Goal: Information Seeking & Learning: Learn about a topic

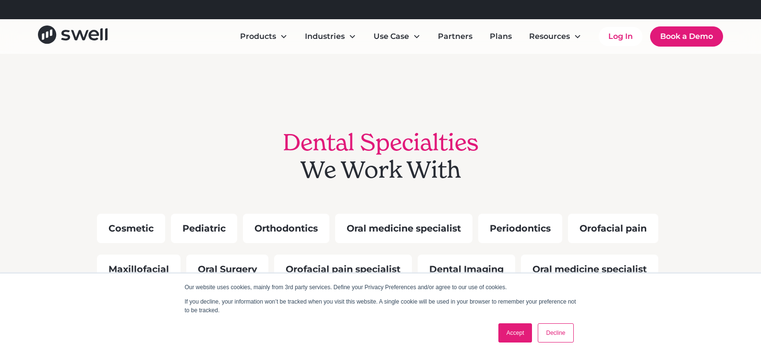
scroll to position [768, 0]
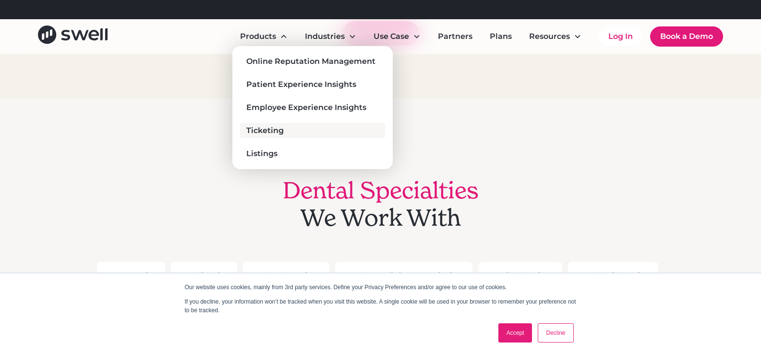
click at [281, 134] on div "Ticketing" at bounding box center [264, 131] width 37 height 12
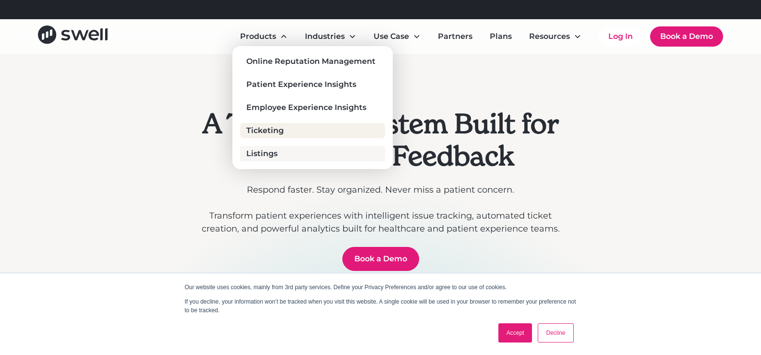
click at [257, 153] on div "Listings" at bounding box center [261, 154] width 31 height 12
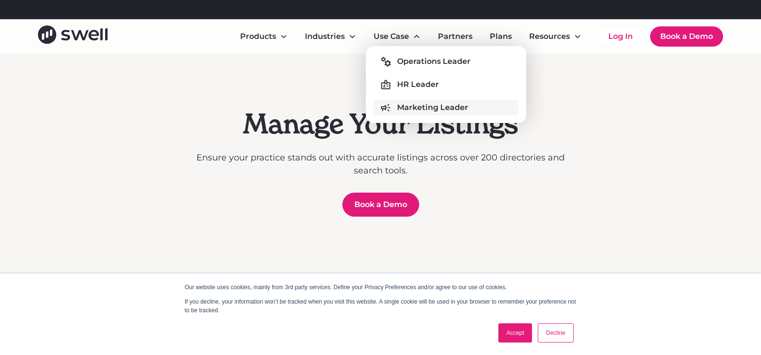
click at [423, 112] on div "Marketing Leader" at bounding box center [432, 108] width 71 height 12
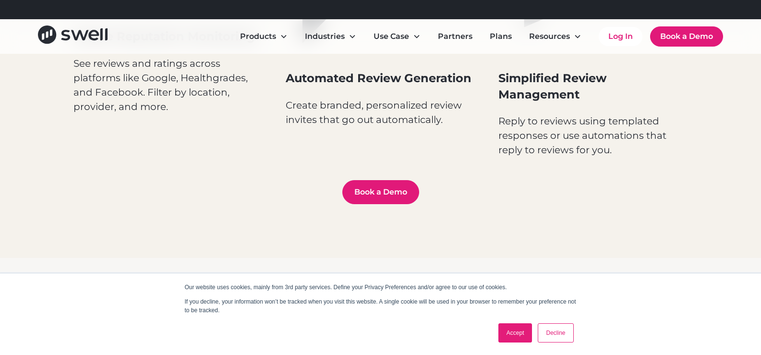
scroll to position [768, 0]
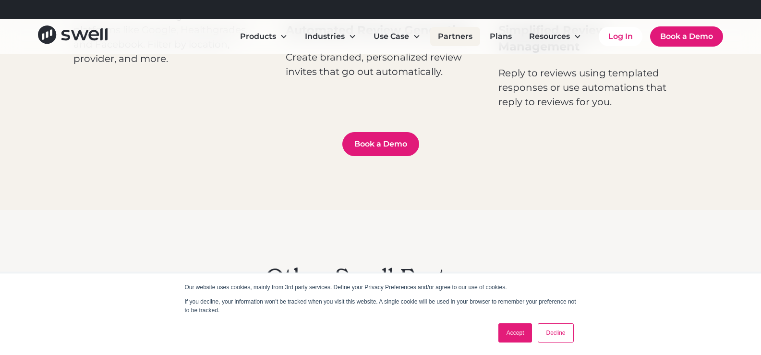
click at [457, 38] on link "Partners" at bounding box center [455, 36] width 50 height 19
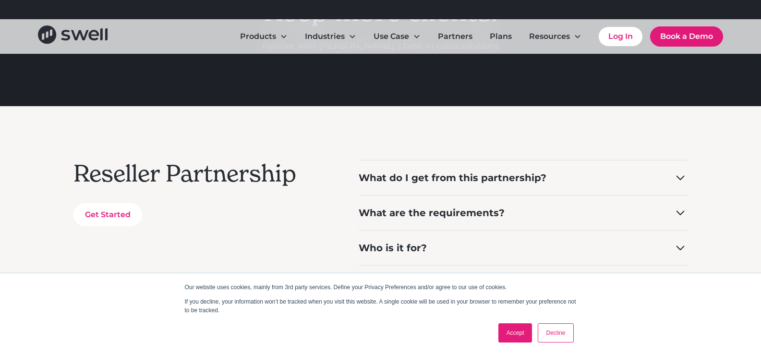
scroll to position [192, 0]
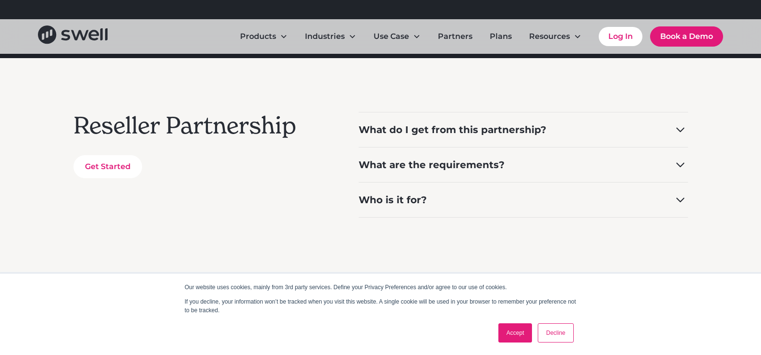
click at [676, 166] on icon at bounding box center [680, 164] width 15 height 15
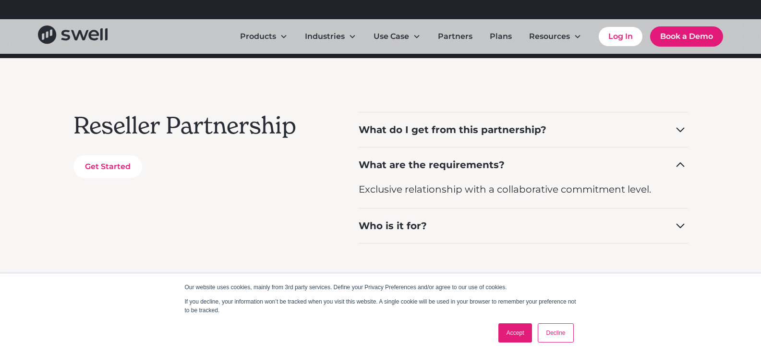
click at [679, 225] on icon at bounding box center [680, 225] width 15 height 15
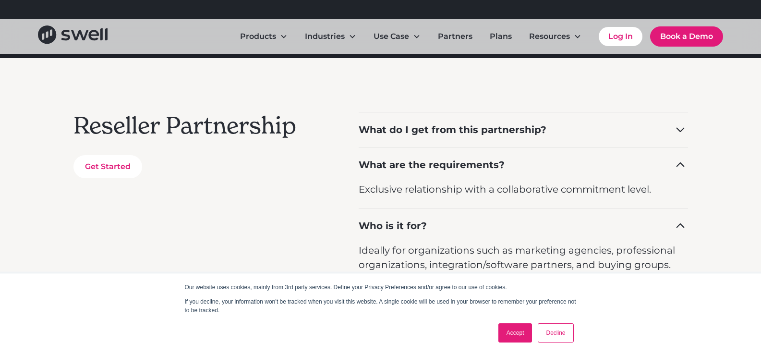
scroll to position [240, 0]
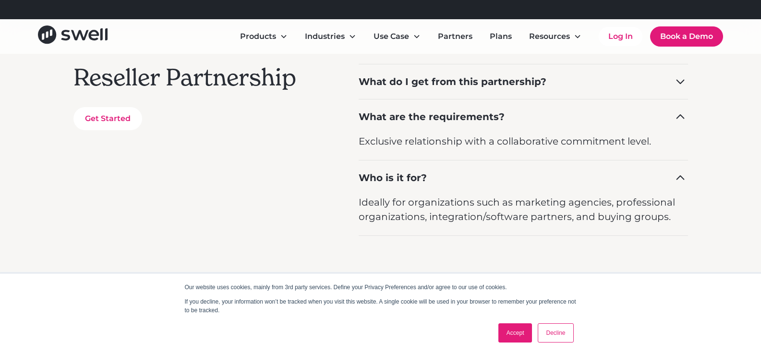
click at [680, 82] on icon at bounding box center [680, 81] width 15 height 15
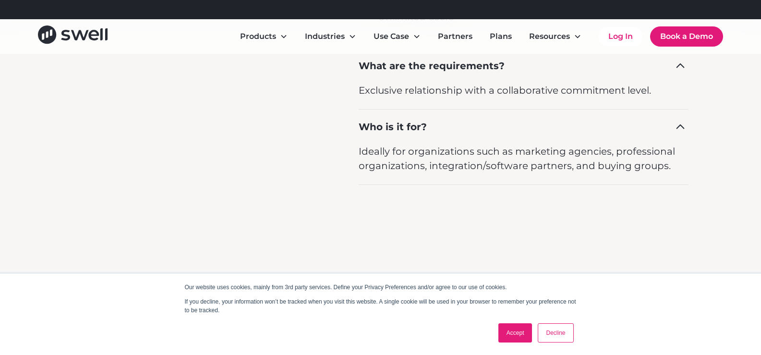
scroll to position [576, 0]
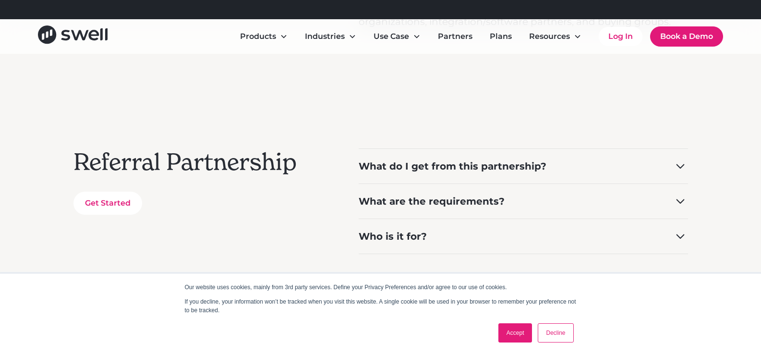
click at [577, 161] on div "What do I get from this partnership?" at bounding box center [523, 165] width 329 height 35
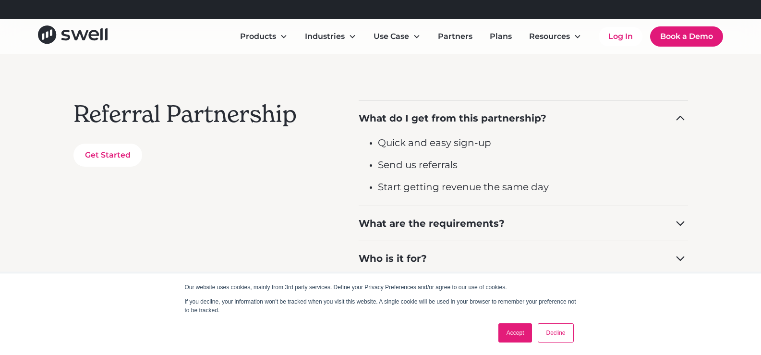
scroll to position [672, 0]
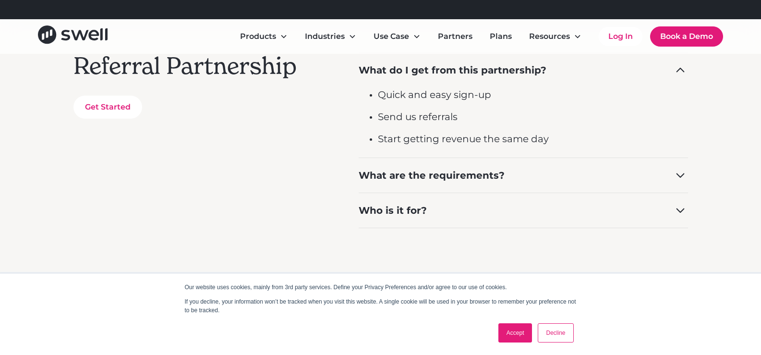
click at [571, 168] on div "What are the requirements?" at bounding box center [523, 174] width 329 height 35
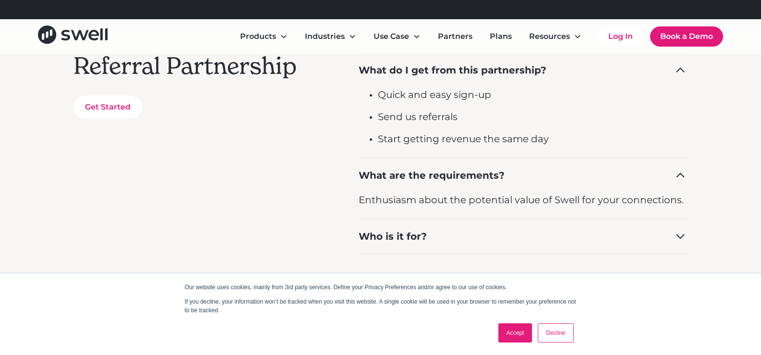
scroll to position [720, 0]
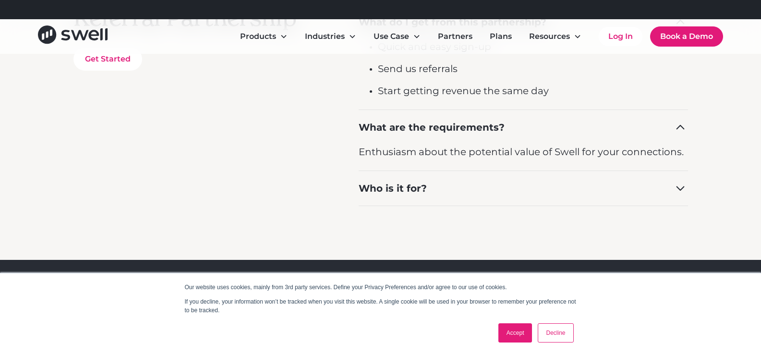
click at [565, 178] on div "Who is it for?" at bounding box center [523, 187] width 329 height 35
